Goal: Transaction & Acquisition: Purchase product/service

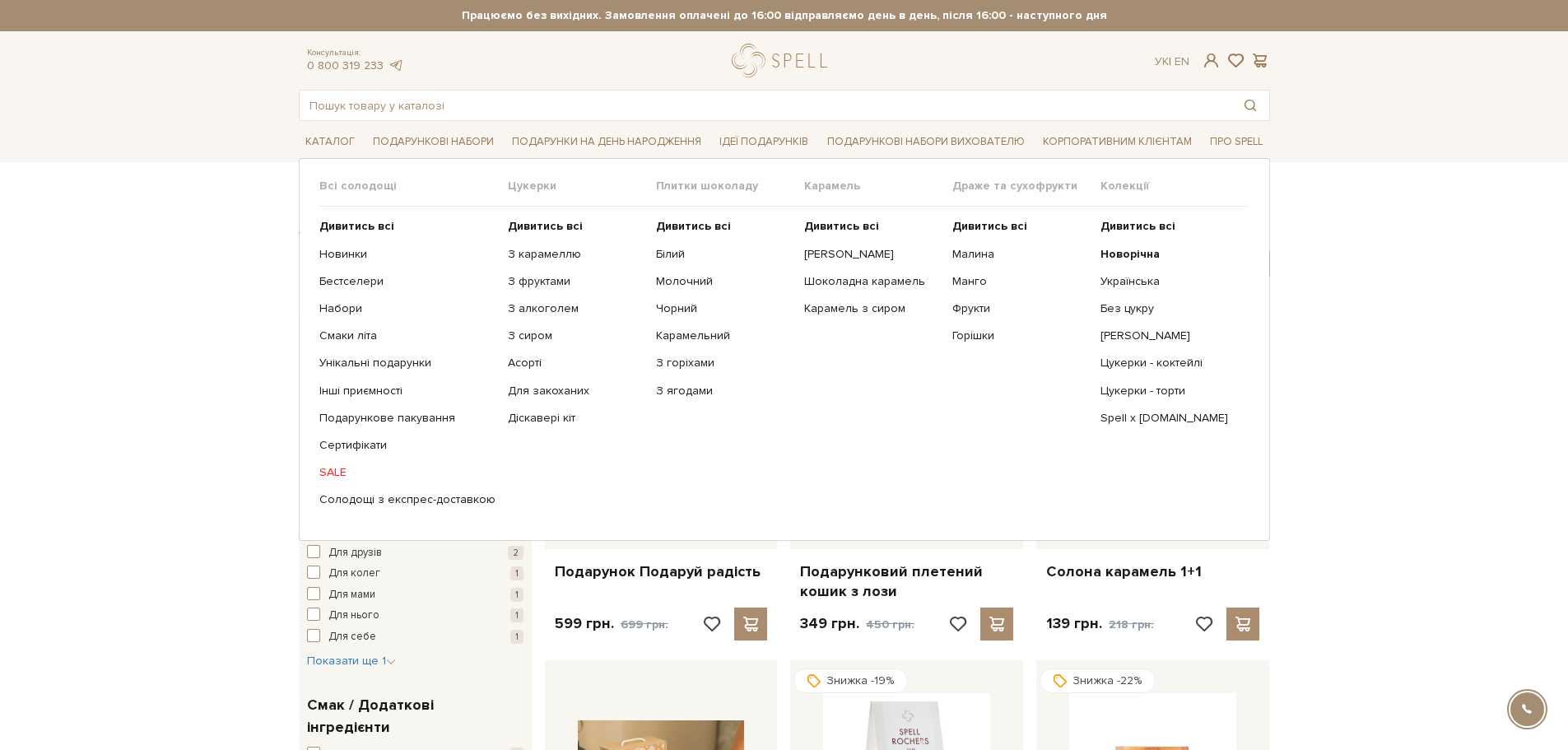
click at [331, 470] on link "SALE" at bounding box center [407, 472] width 176 height 15
